Goal: Communication & Community: Participate in discussion

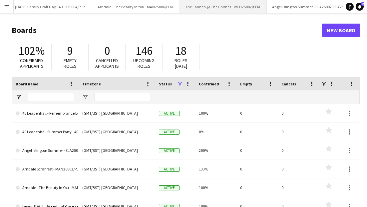
scroll to position [0, 249]
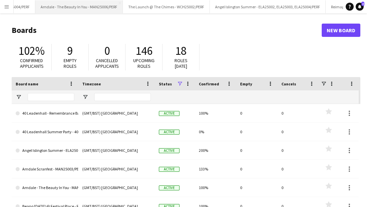
click at [63, 7] on button "Arndale - The Beauty In You - MAN25006/PERF Close" at bounding box center [79, 6] width 88 height 13
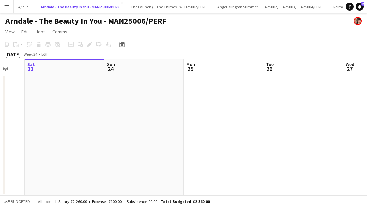
scroll to position [0, 215]
click at [149, 141] on app-date-cell at bounding box center [144, 135] width 80 height 121
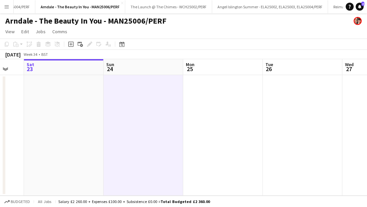
click at [73, 126] on app-date-cell at bounding box center [64, 135] width 80 height 121
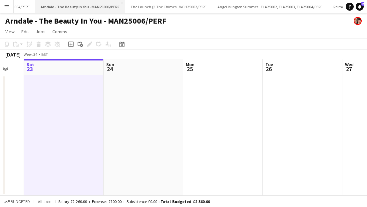
click at [118, 1] on button "Arndale - The Beauty In You - MAN25006/PERF Close" at bounding box center [80, 6] width 90 height 13
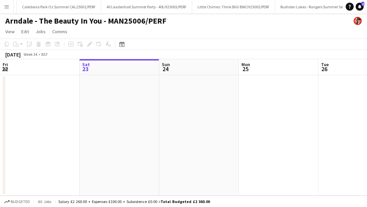
scroll to position [0, 678]
click at [10, 7] on button "Menu" at bounding box center [6, 6] width 13 height 13
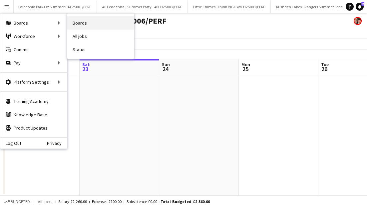
click at [76, 23] on link "Boards" at bounding box center [100, 22] width 67 height 13
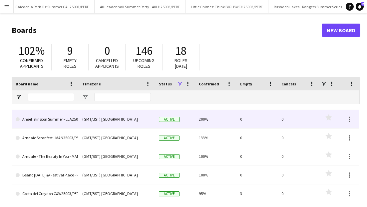
scroll to position [32, 0]
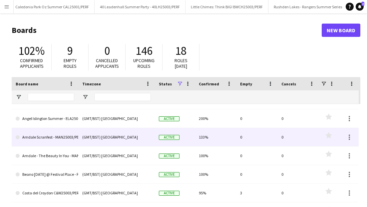
click at [83, 135] on div "(GMT/BST) [GEOGRAPHIC_DATA]" at bounding box center [116, 137] width 77 height 18
click at [64, 138] on link "Arndale Scranfest - MAN25003/PERF" at bounding box center [45, 137] width 59 height 19
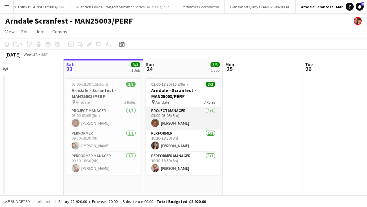
scroll to position [0, 183]
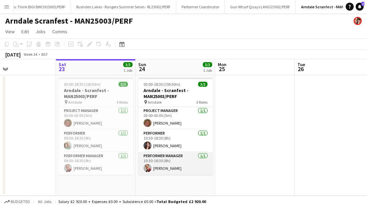
click at [174, 163] on app-card-role "Performer Manager [DATE] 10:30-18:30 (8h) [PERSON_NAME]" at bounding box center [175, 164] width 75 height 23
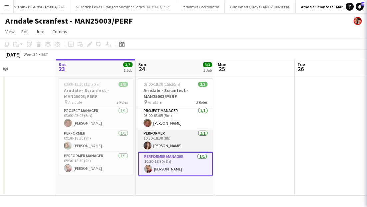
click at [177, 143] on app-card-role "Performer [DATE] 10:30-18:30 (8h) [PERSON_NAME]" at bounding box center [175, 141] width 75 height 23
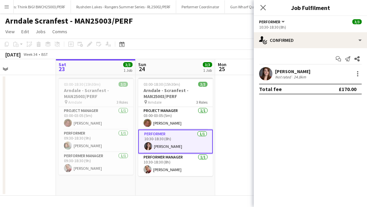
click at [228, 122] on app-date-cell at bounding box center [255, 135] width 80 height 121
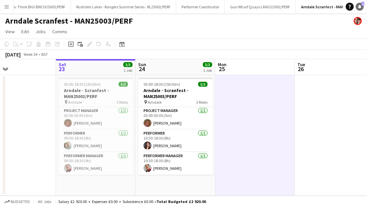
click at [358, 8] on icon "Notifications" at bounding box center [360, 7] width 4 height 4
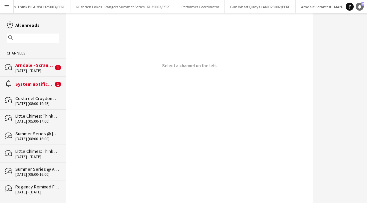
scroll to position [0, 874]
click at [30, 74] on div "bubbles Arndale - Scranfest - MAN25003/PERF [DATE] - [DATE] 1" at bounding box center [33, 68] width 66 height 18
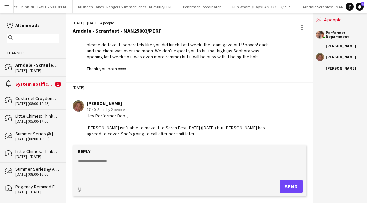
scroll to position [465, 0]
click at [122, 162] on textarea at bounding box center [190, 166] width 227 height 17
click at [39, 79] on div "alarm System notifications 1" at bounding box center [33, 84] width 66 height 15
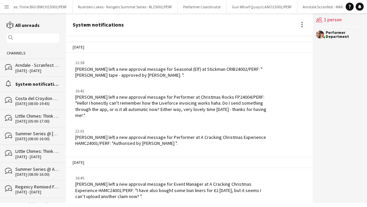
scroll to position [1233, 0]
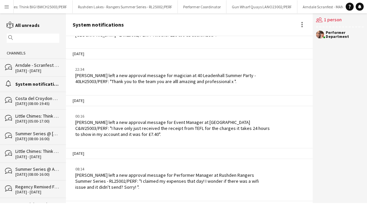
click at [7, 4] on button "Menu" at bounding box center [6, 6] width 13 height 13
